Goal: Information Seeking & Learning: Learn about a topic

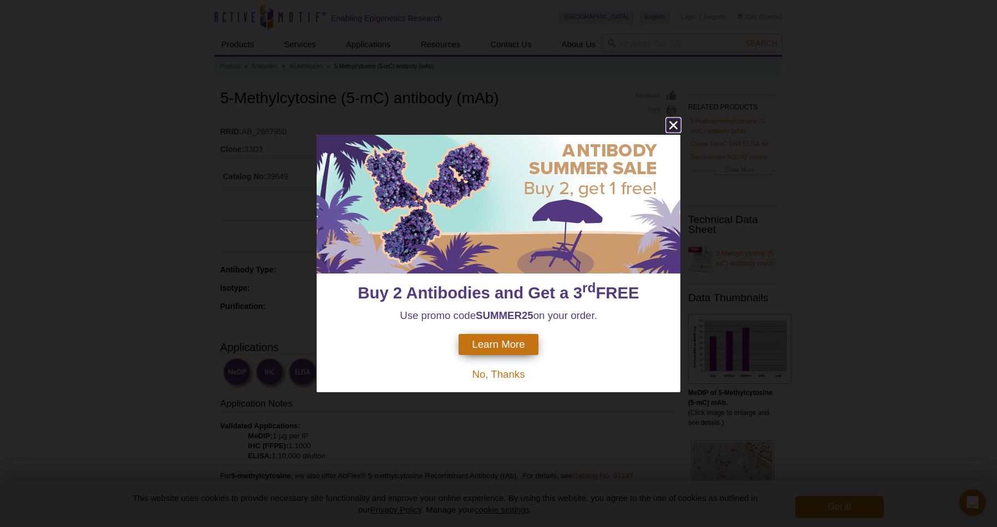
click at [677, 126] on icon "close" at bounding box center [673, 125] width 14 height 14
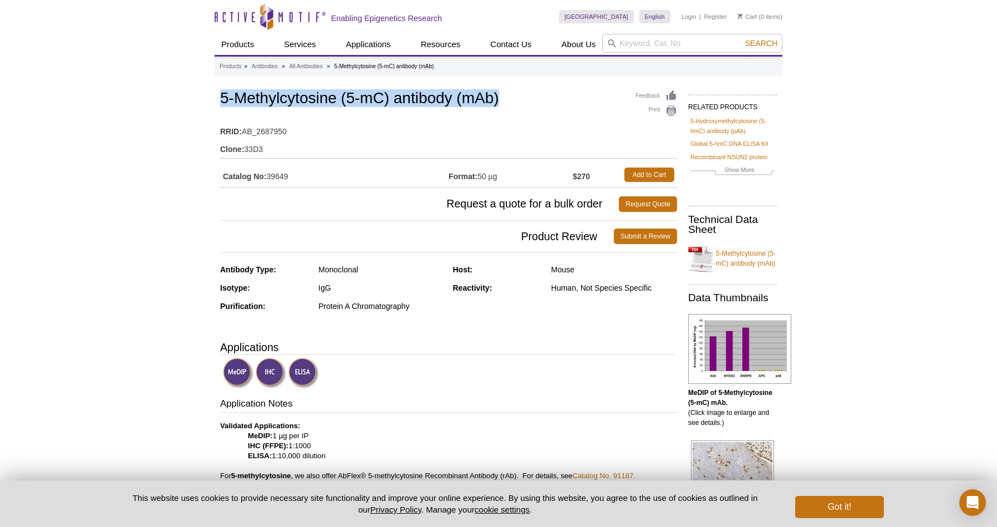
drag, startPoint x: 221, startPoint y: 100, endPoint x: 527, endPoint y: 95, distance: 306.1
click at [527, 95] on h1 "5-Methylcytosine (5-mC) antibody (mAb)" at bounding box center [448, 99] width 457 height 19
copy h1 "5-Methylcytosine (5-mC) antibody (mAb)"
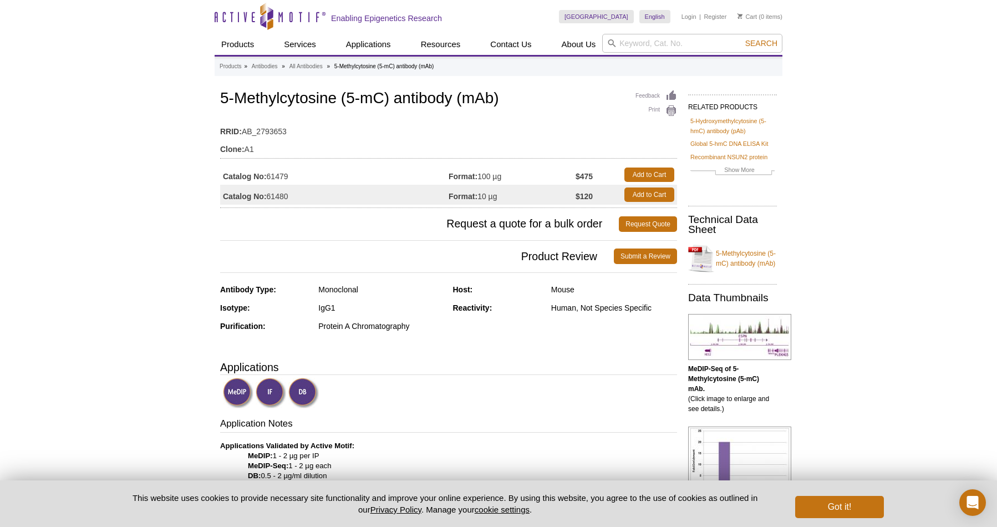
click at [254, 174] on strong "Catalog No:" at bounding box center [245, 176] width 44 height 10
click at [273, 392] on img at bounding box center [271, 393] width 30 height 30
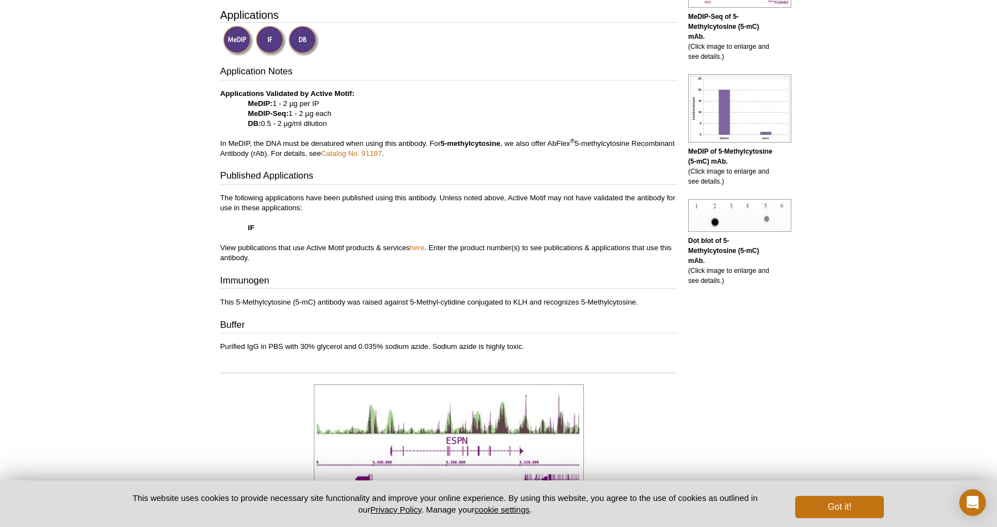
scroll to position [486, 0]
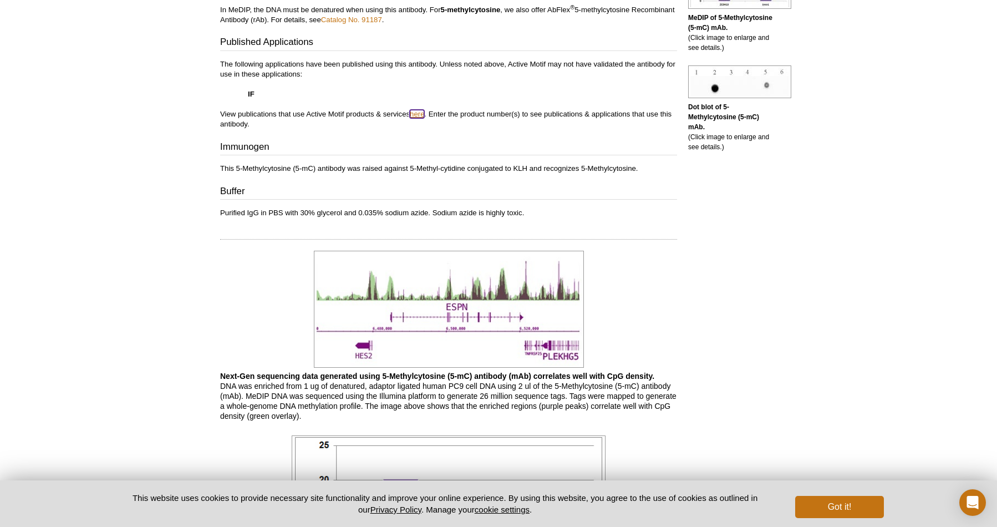
click at [417, 115] on link "here" at bounding box center [417, 114] width 14 height 8
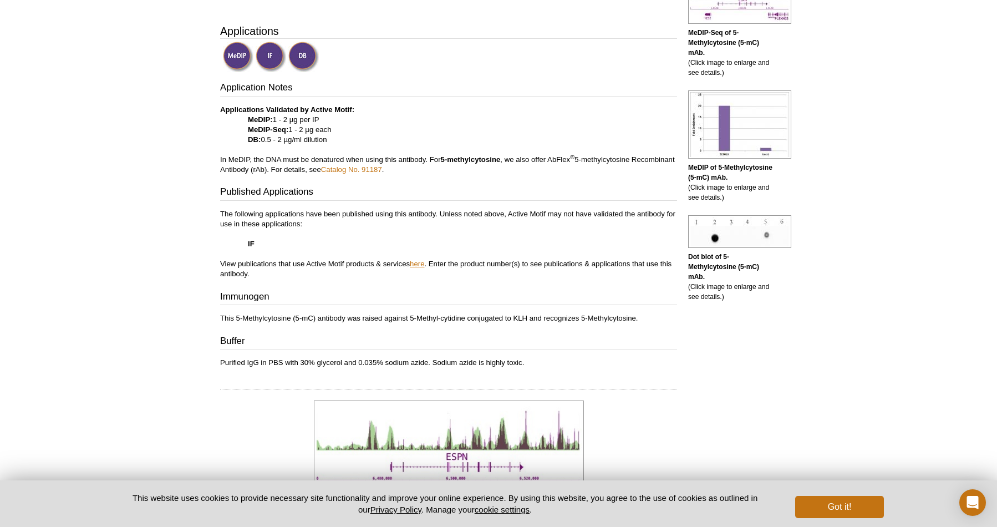
scroll to position [391, 0]
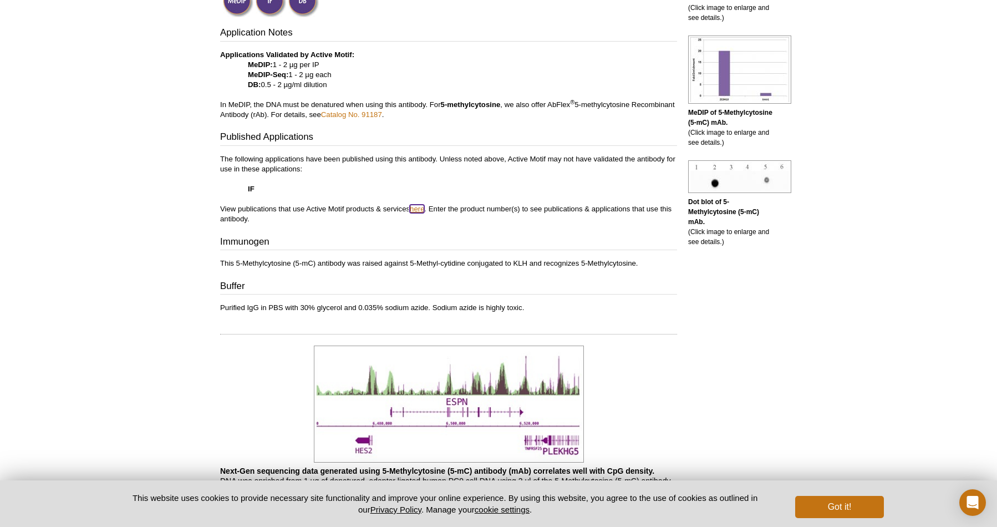
click at [420, 208] on link "here" at bounding box center [417, 209] width 14 height 8
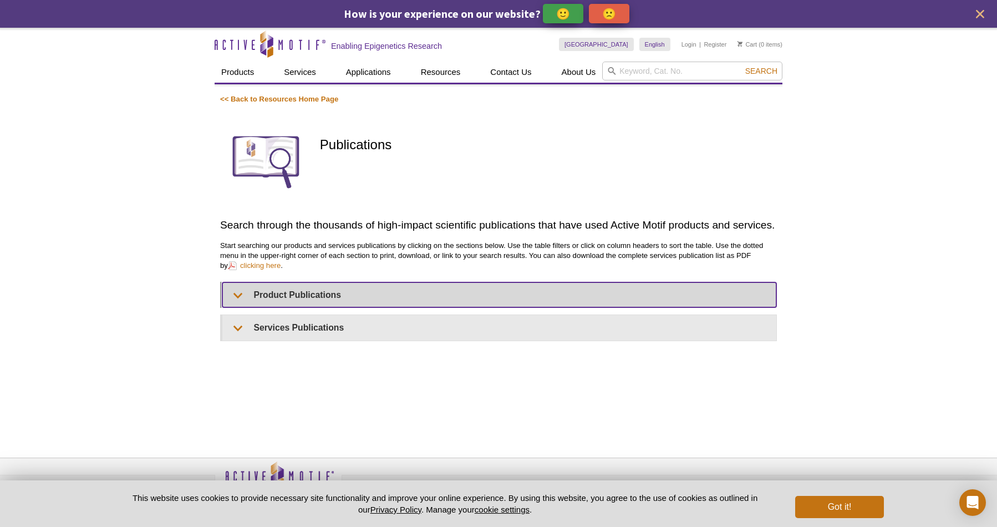
click at [238, 295] on summary "Product Publications" at bounding box center [499, 294] width 554 height 25
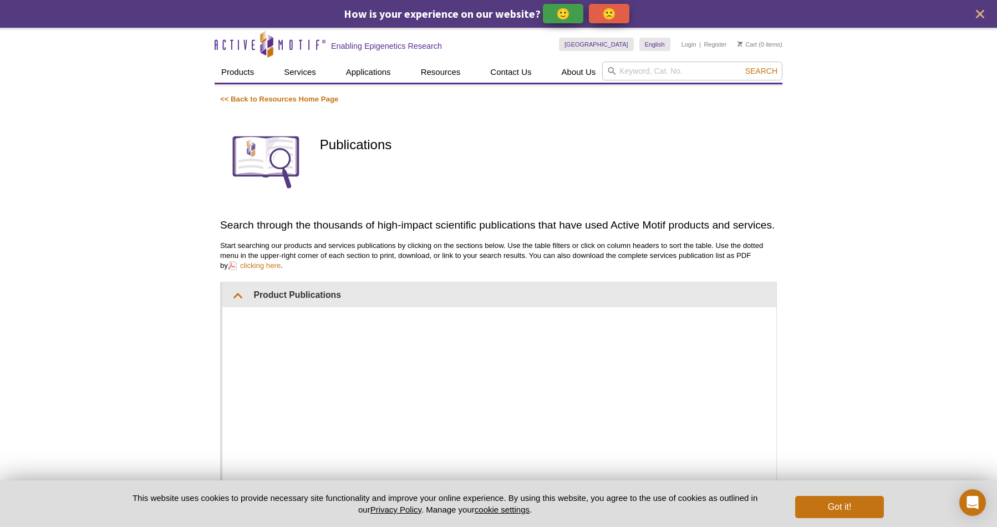
click at [787, 347] on div "Active Motif Logo Enabling Epigenetics Research 0 Search Skip to content Active…" at bounding box center [498, 363] width 997 height 670
